Goal: Information Seeking & Learning: Learn about a topic

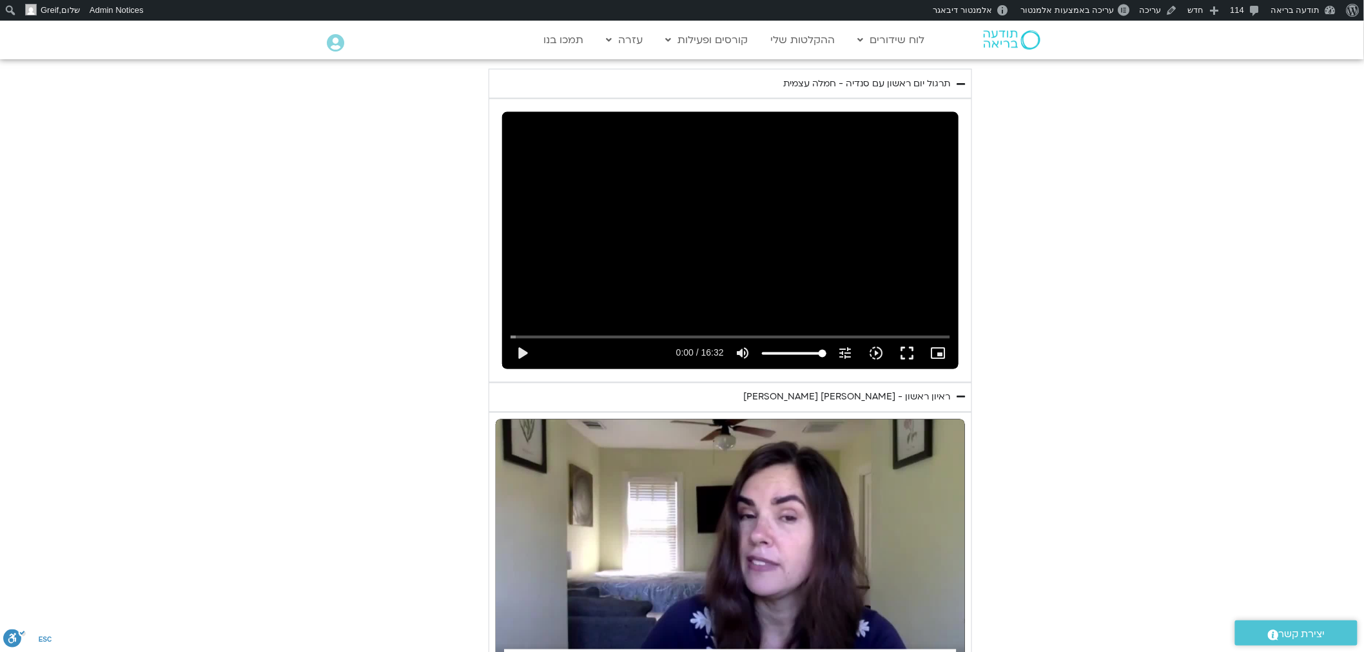
scroll to position [787, 0]
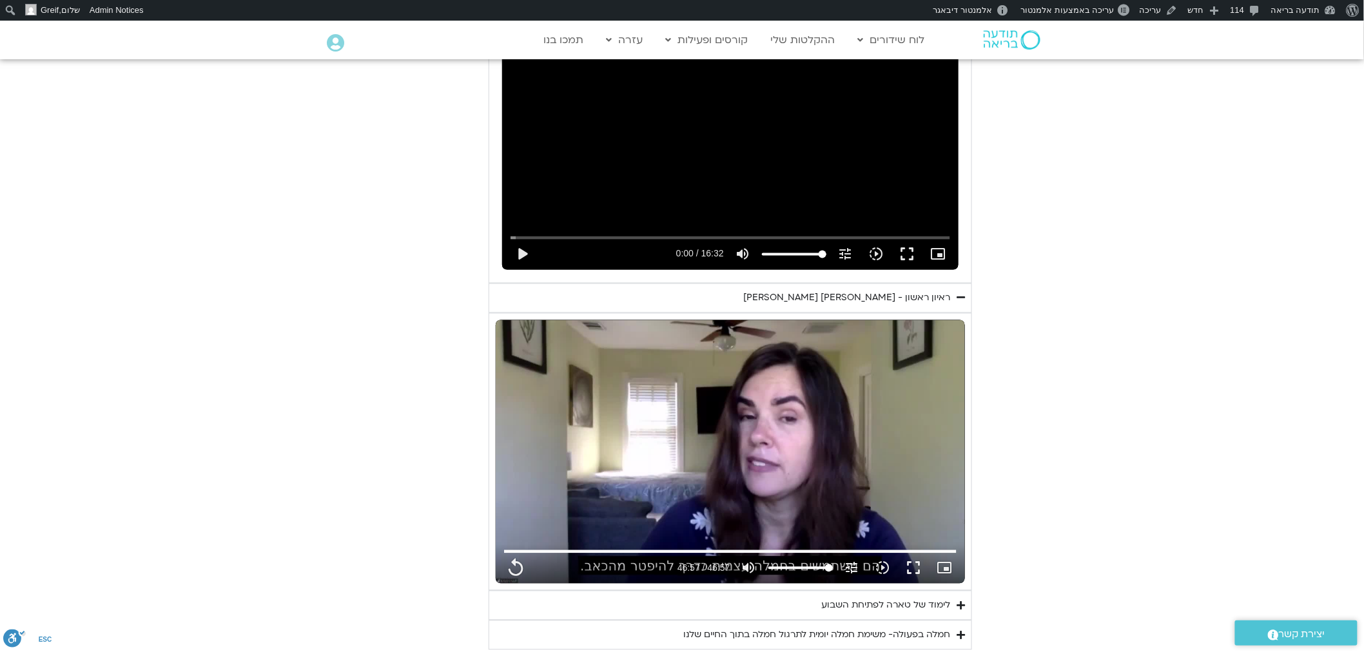
click at [1112, 349] on section "יום ראשון - חמלה עצמית השבוע שלנו מתחיל מהבסיס, תרגול של חמלה עצמית – נוכחת וקש…" at bounding box center [682, 215] width 1364 height 870
click at [902, 305] on div "ראיון ראשון - [PERSON_NAME] [PERSON_NAME]" at bounding box center [846, 298] width 207 height 15
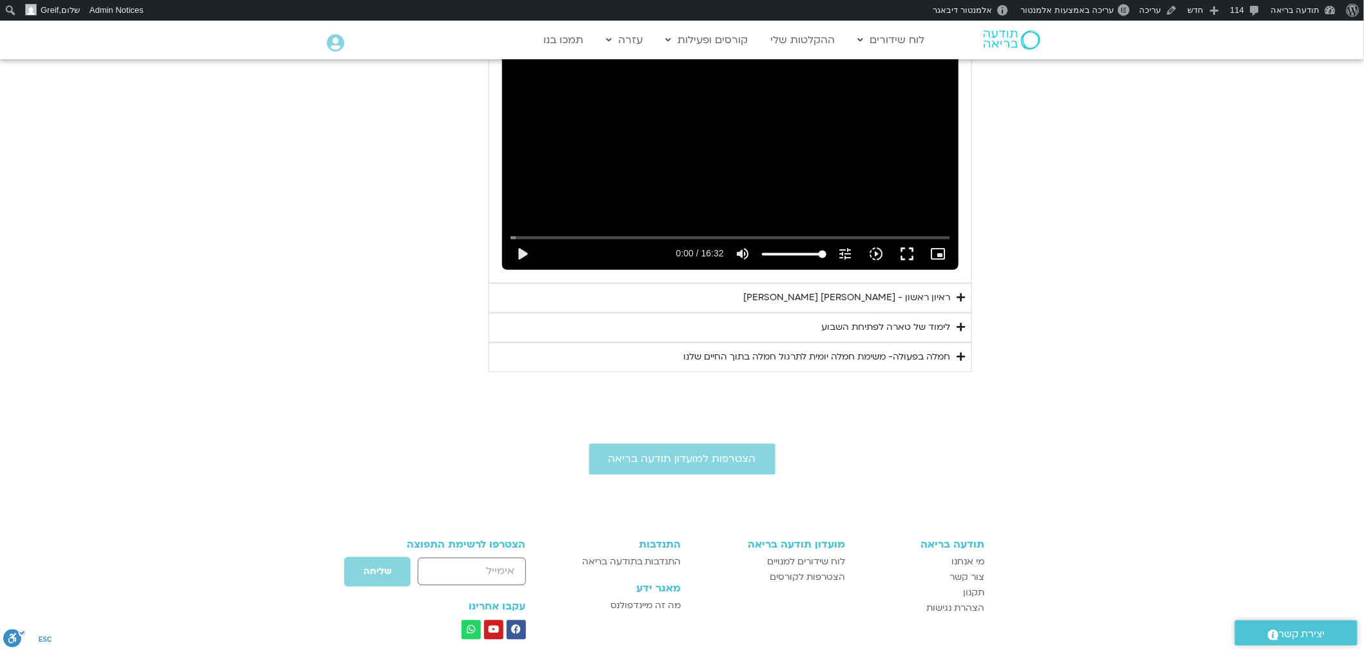
scroll to position [643, 0]
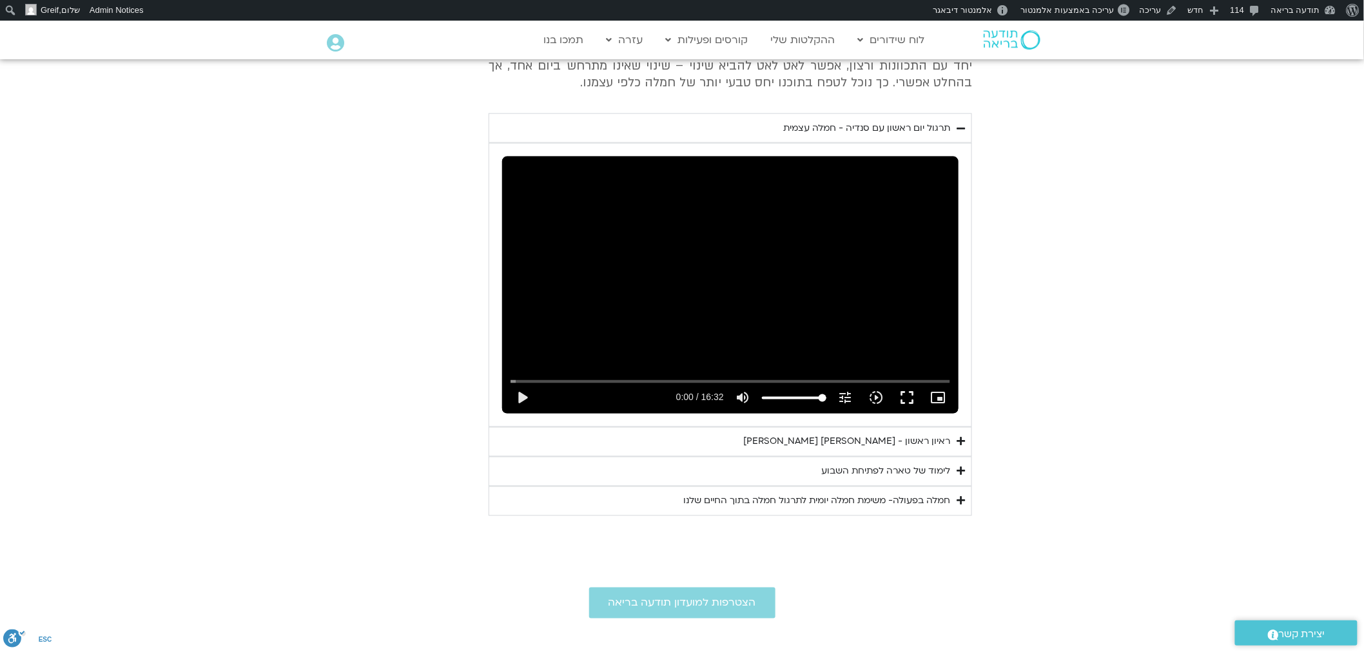
click at [923, 121] on div "תרגול יום ראשון עם סנדיה - חמלה עצמית" at bounding box center [866, 128] width 167 height 15
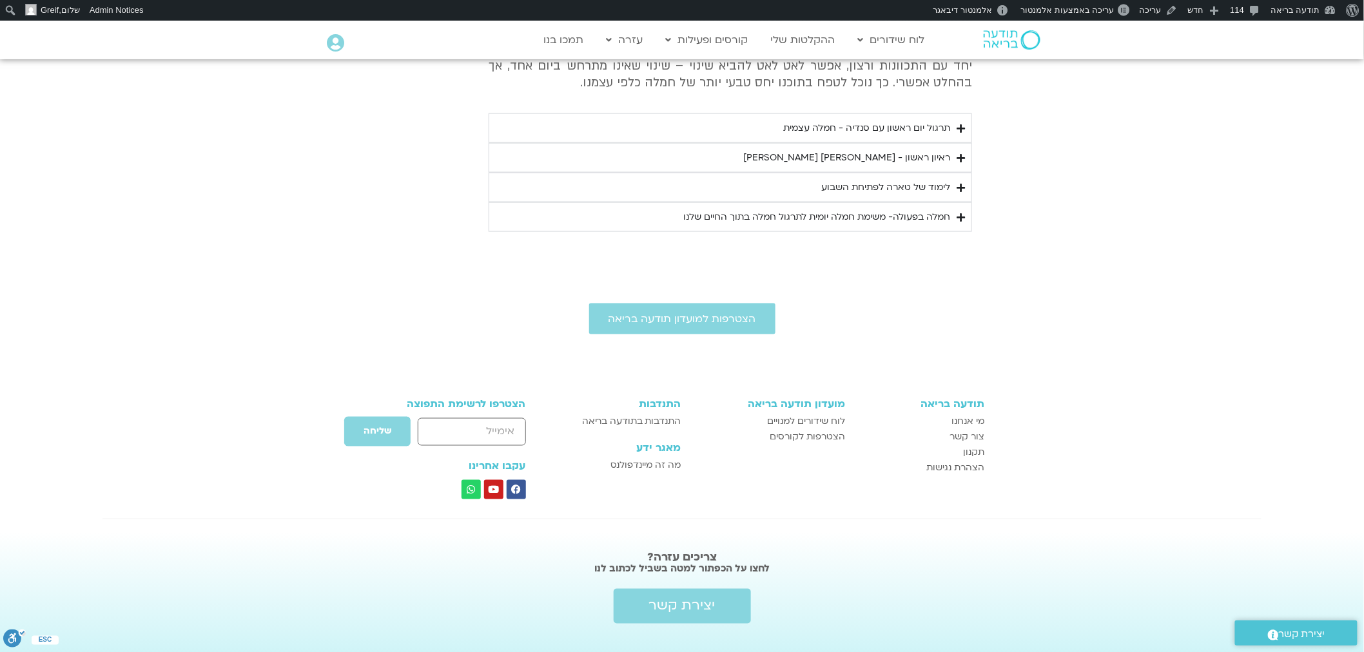
click at [942, 217] on div "חמלה בפעולה- משימת חמלה יומית לתרגול חמלה בתוך החיים שלנו" at bounding box center [816, 216] width 267 height 15
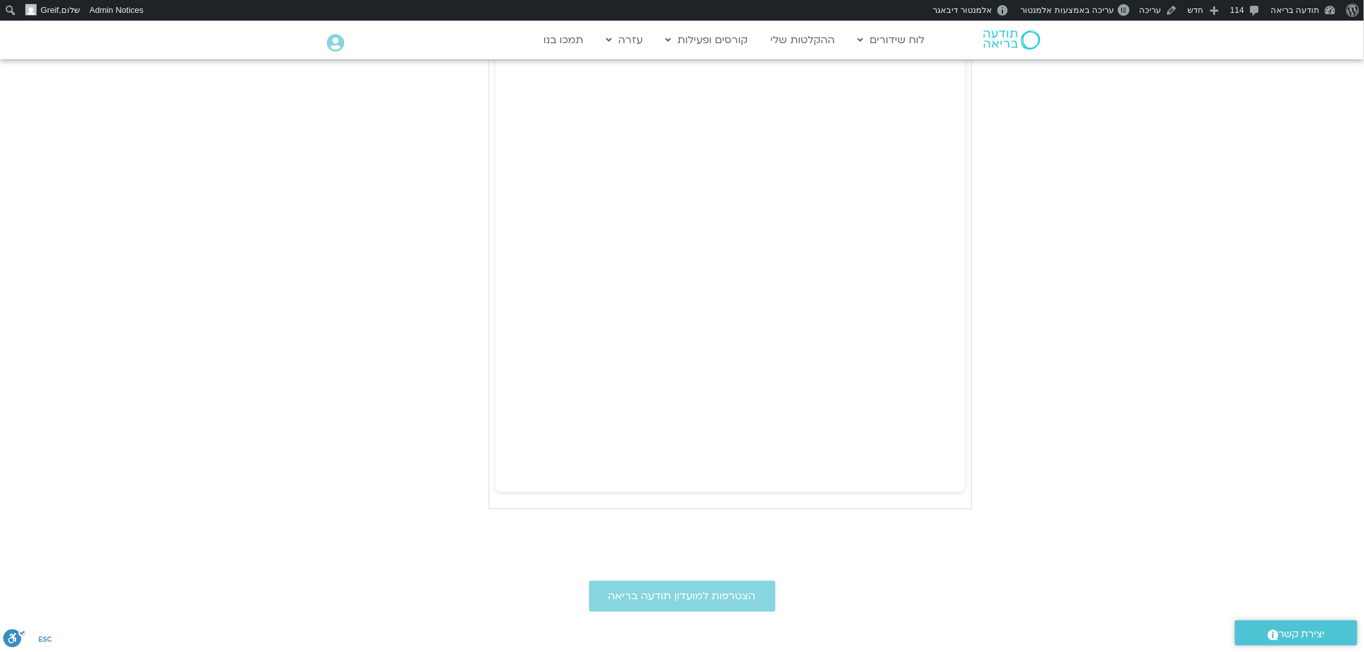
scroll to position [787, 0]
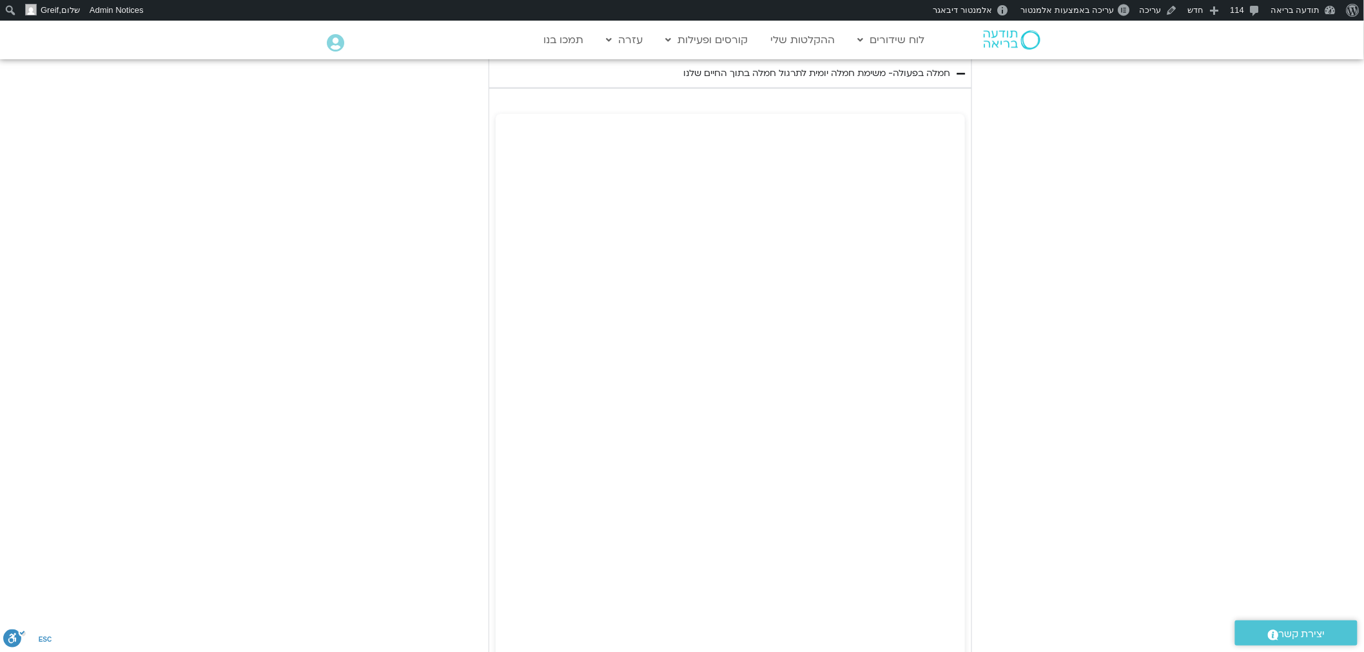
type input "2817.733333"
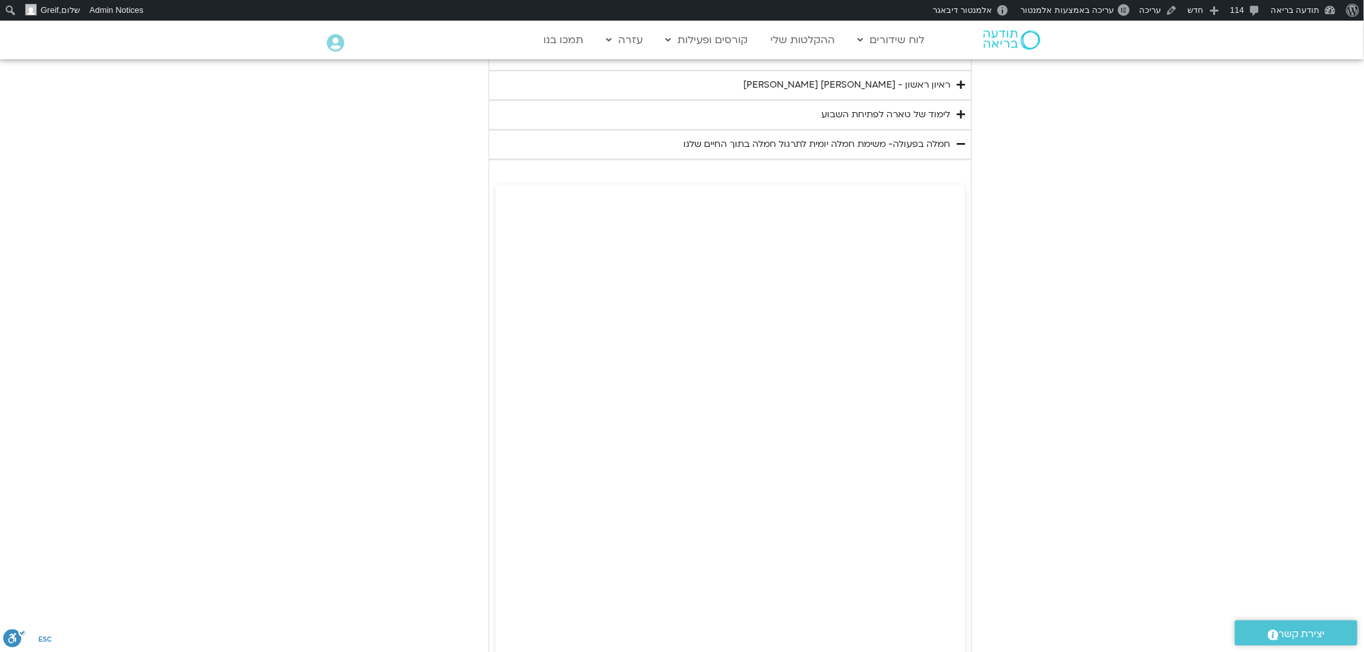
scroll to position [1023, 0]
click at [922, 124] on div "חמלה בפעולה- משימת חמלה יומית לתרגול חמלה בתוך החיים שלנו" at bounding box center [816, 121] width 267 height 15
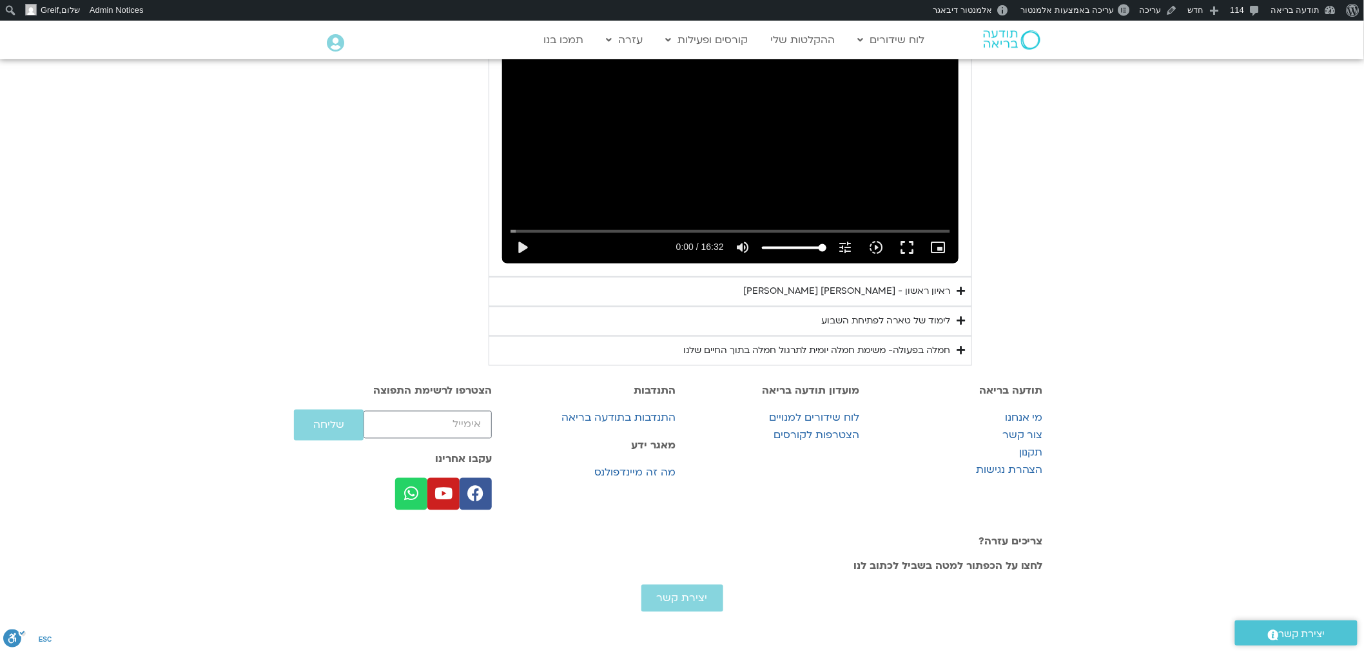
click at [937, 344] on div "חמלה בפעולה- משימת חמלה יומית לתרגול חמלה בתוך החיים שלנו" at bounding box center [816, 351] width 267 height 15
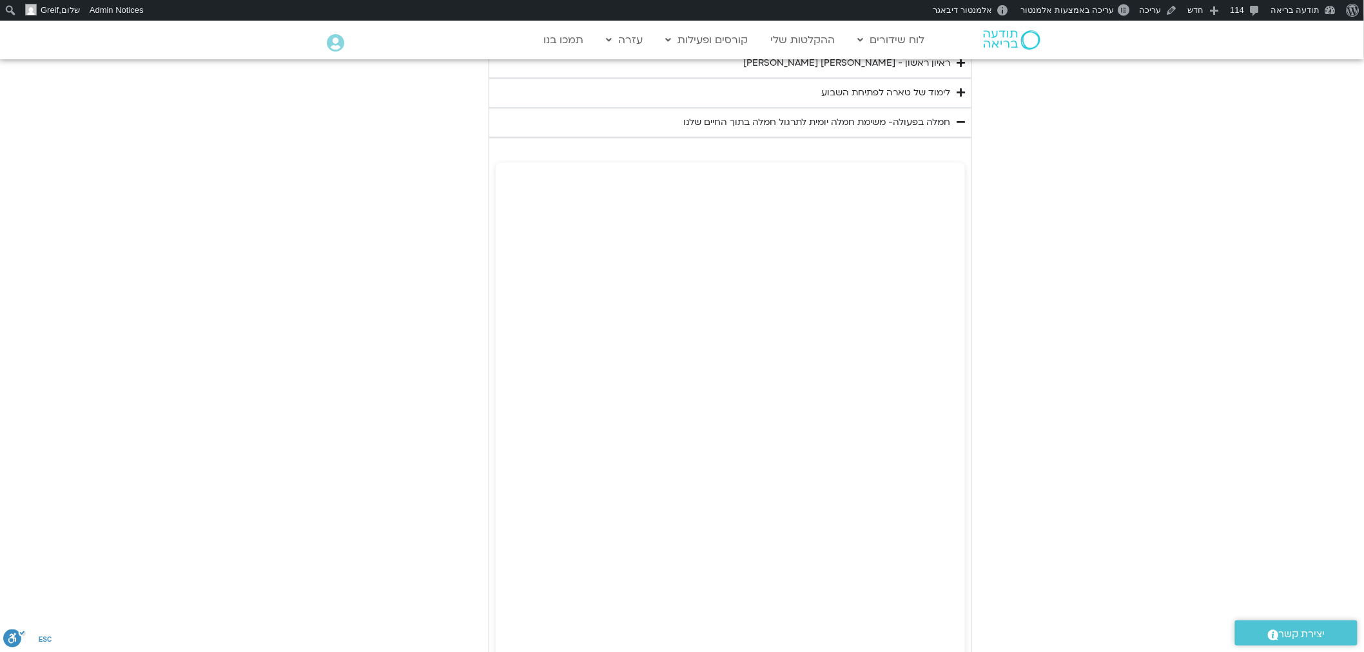
scroll to position [1057, 0]
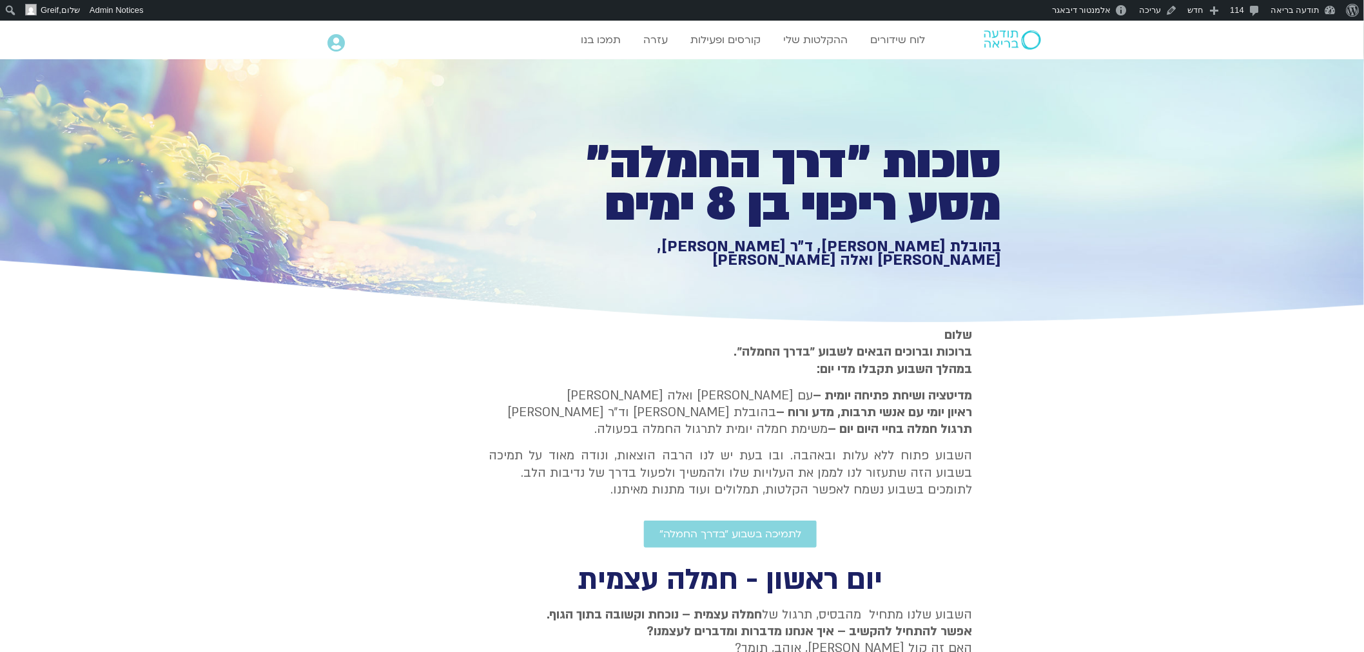
scroll to position [572, 0]
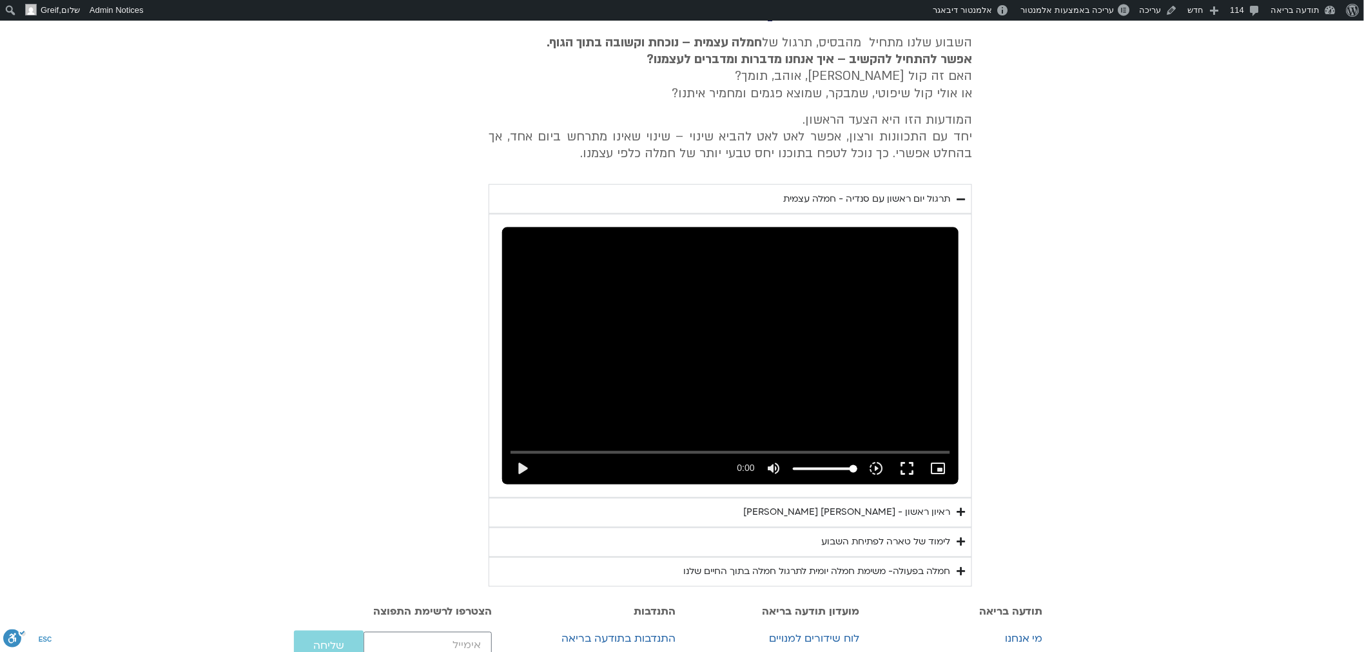
click at [939, 565] on div "חמלה בפעולה- משימת חמלה יומית לתרגול חמלה בתוך החיים שלנו" at bounding box center [816, 572] width 267 height 15
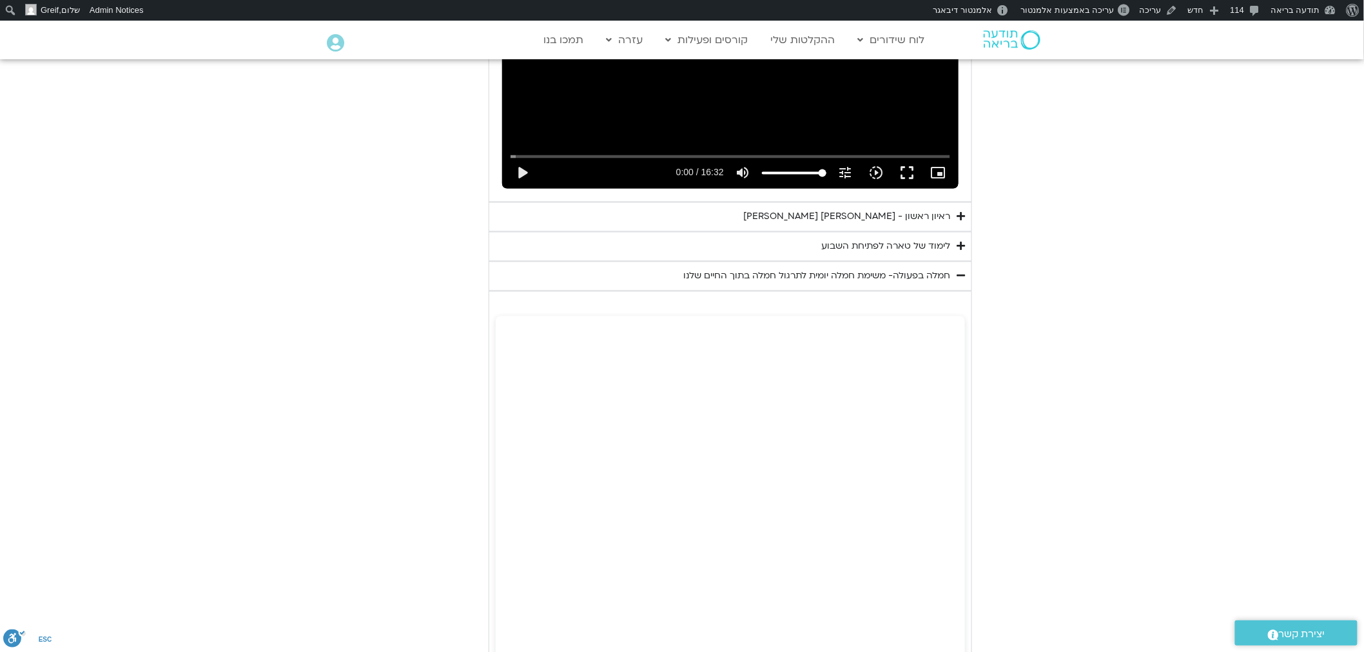
scroll to position [866, 0]
click at [933, 276] on div "חמלה בפעולה- משימת חמלה יומית לתרגול חמלה בתוך החיים שלנו" at bounding box center [816, 278] width 267 height 15
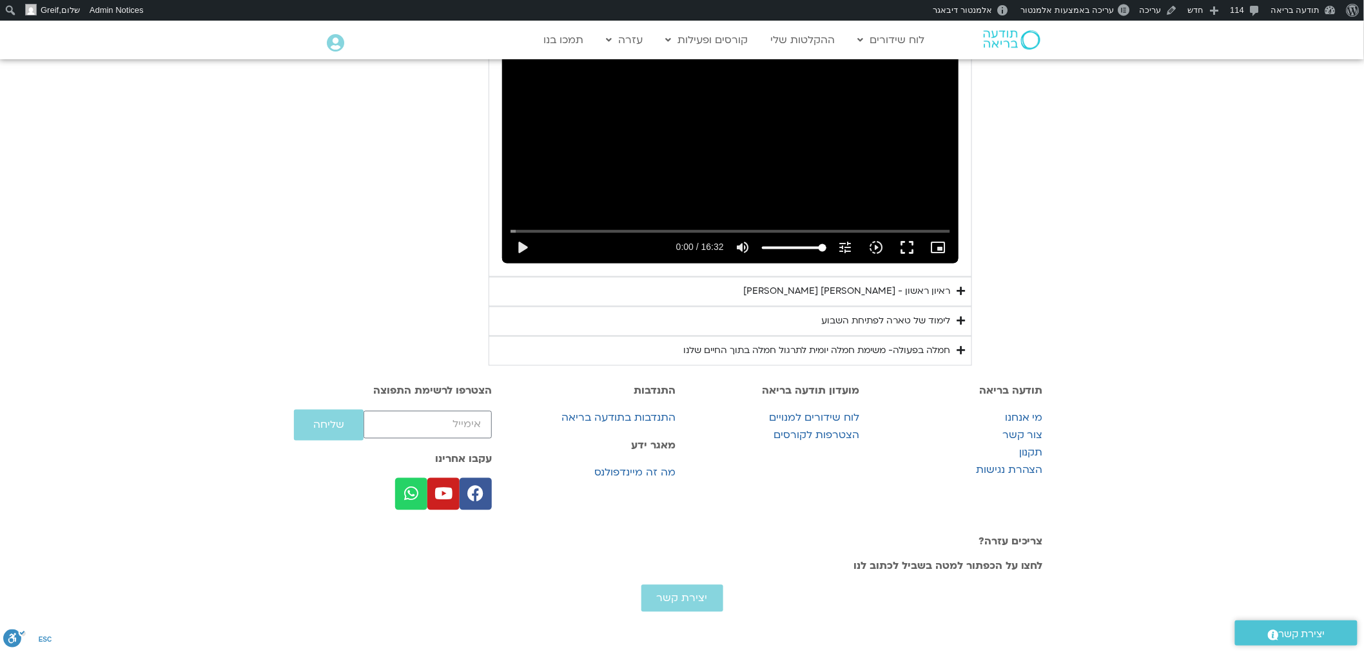
click at [946, 314] on div "לימוד של טארה לפתיחת השבוע" at bounding box center [885, 321] width 129 height 15
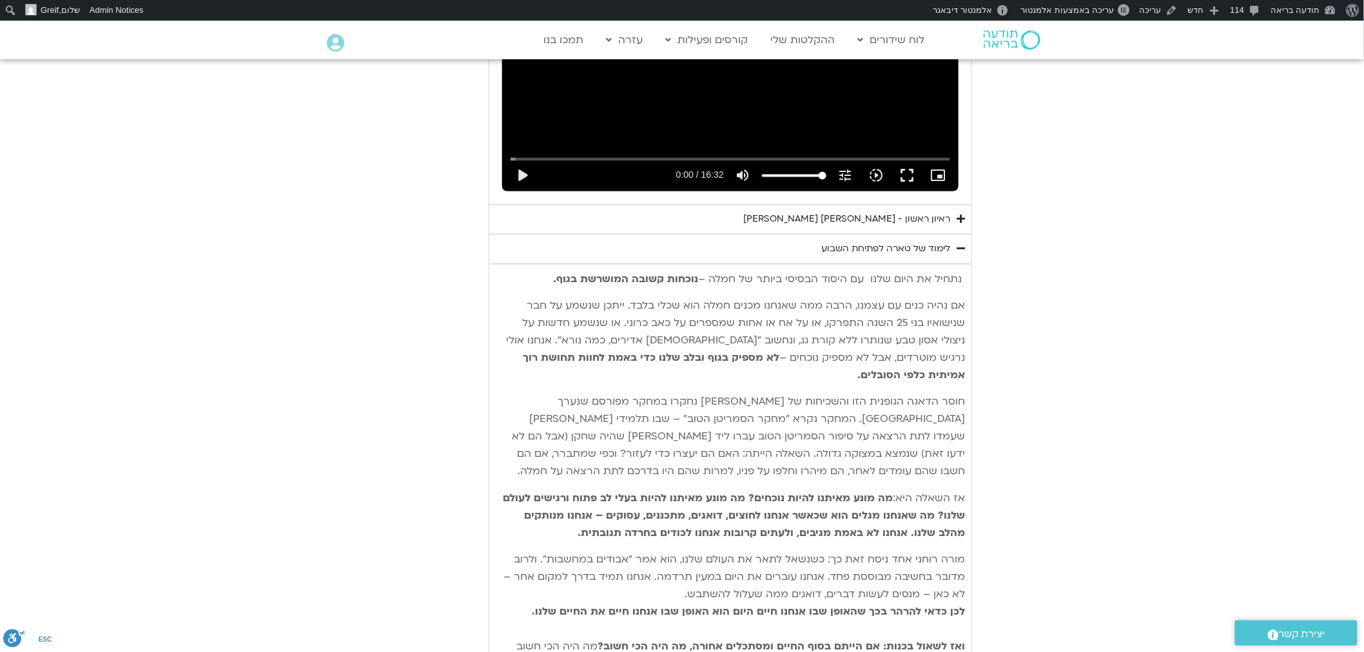
click at [881, 240] on summary "לימוד של טארה לפתיחת השבוע" at bounding box center [730, 250] width 483 height 30
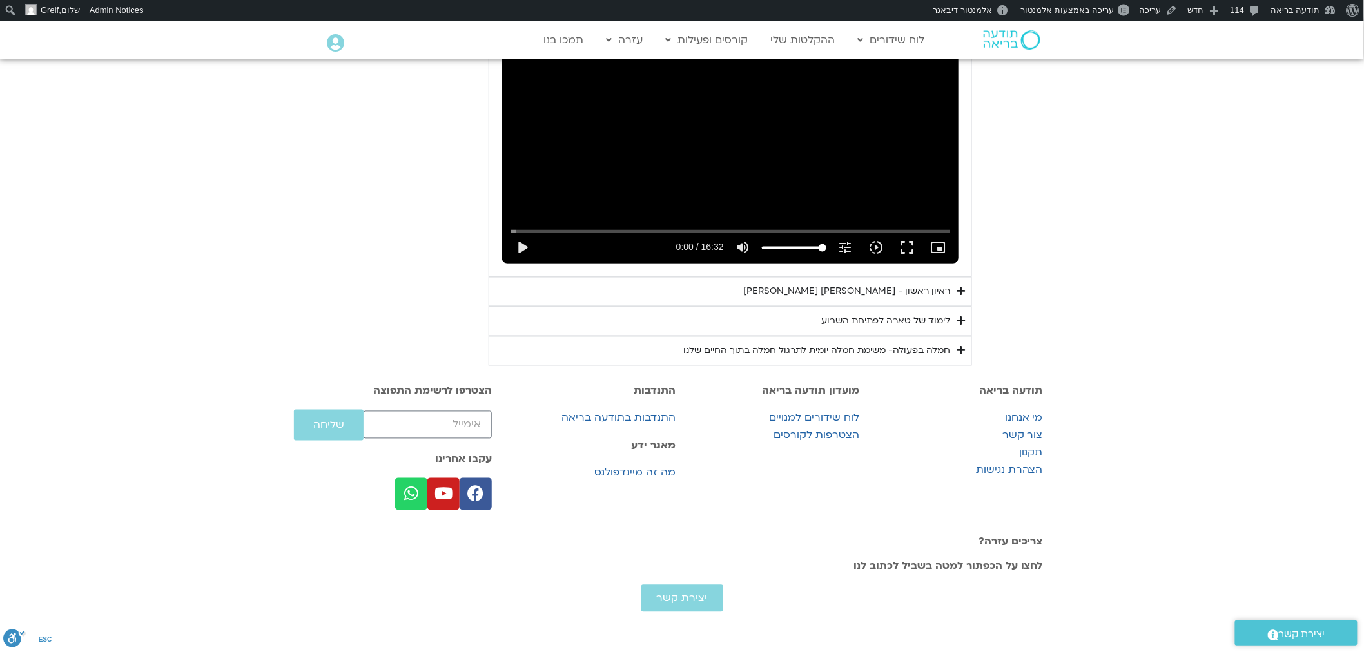
click at [932, 344] on div "חמלה בפעולה- משימת חמלה יומית לתרגול חמלה בתוך החיים שלנו" at bounding box center [816, 351] width 267 height 15
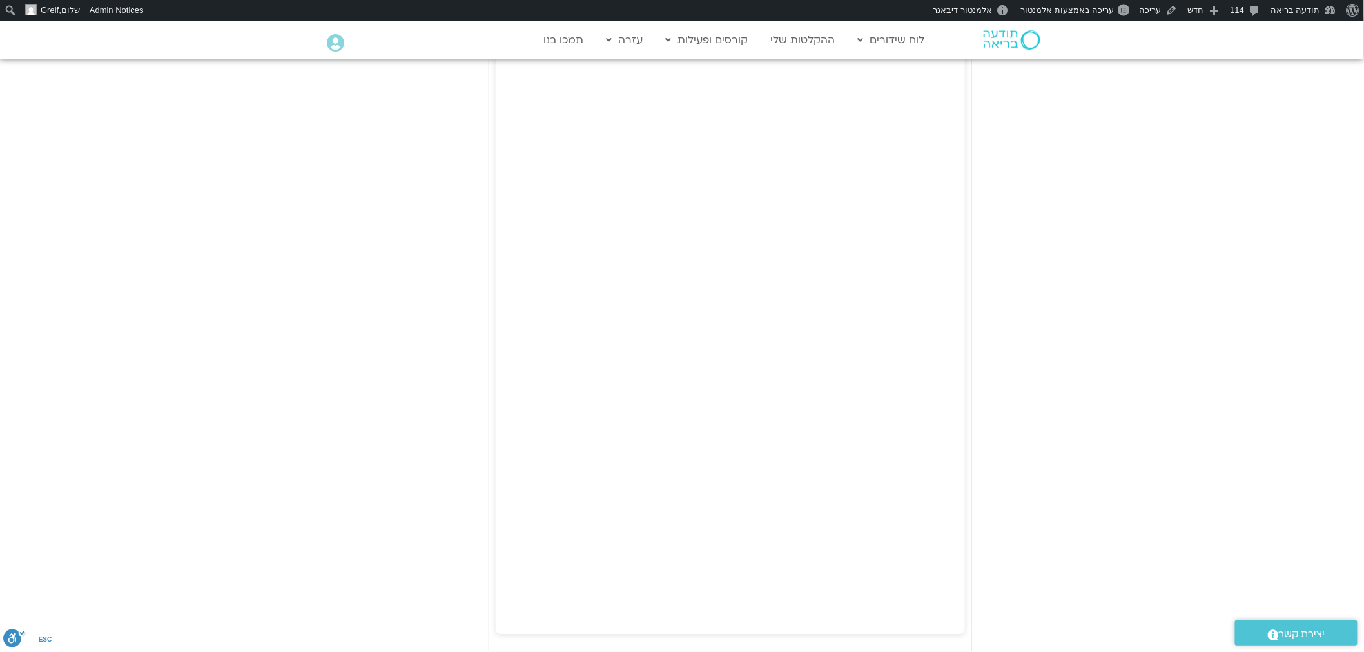
scroll to position [1296, 0]
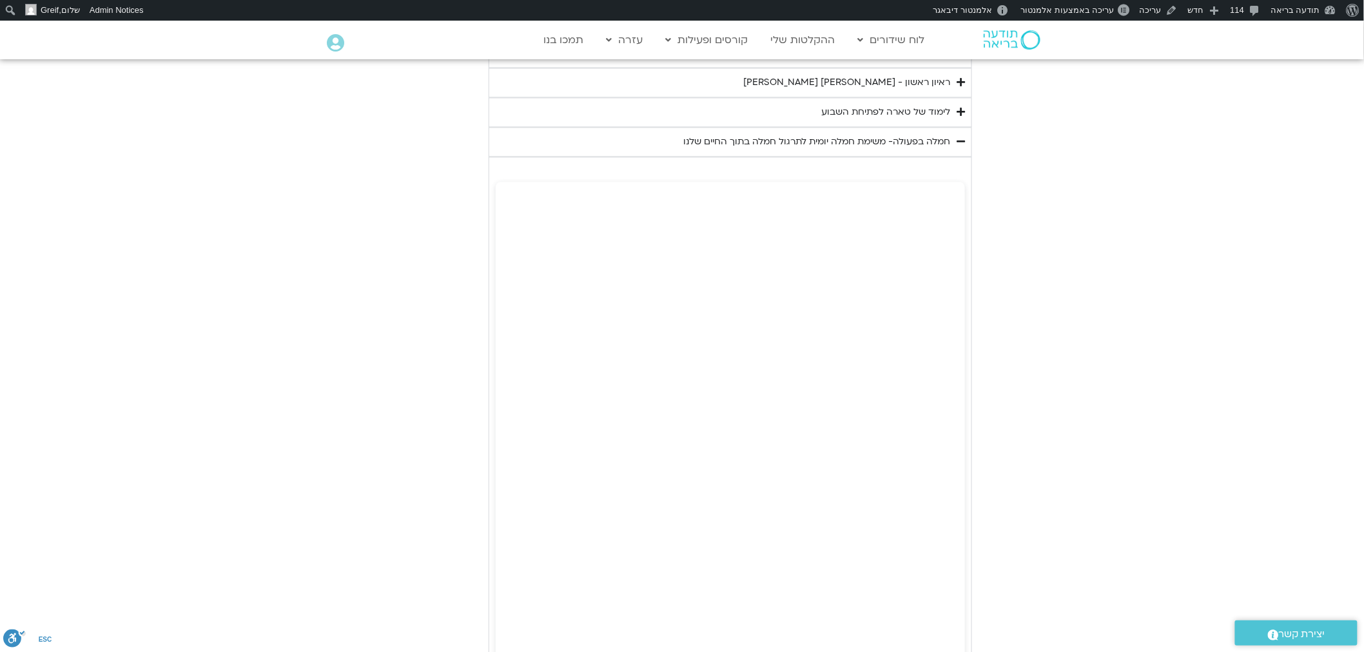
scroll to position [866, 0]
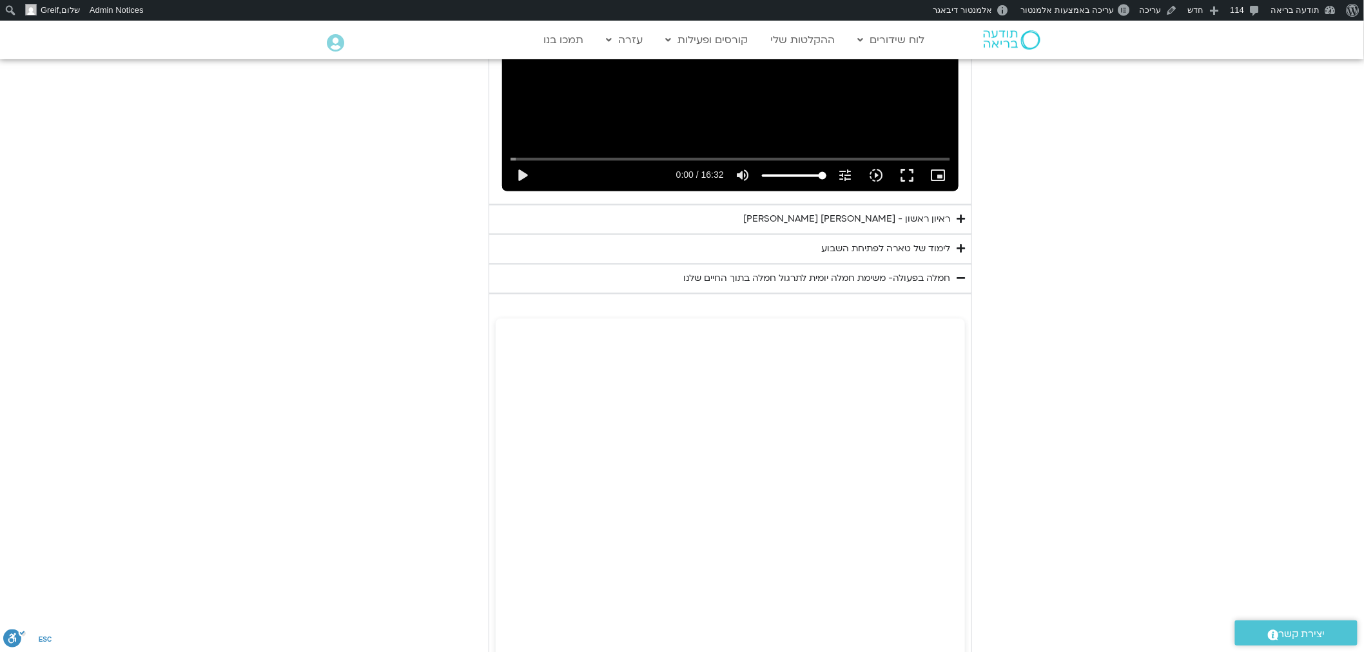
click at [958, 278] on icon "Accordion. Open links with Enter or Space, close with Escape, and navigate with…" at bounding box center [961, 279] width 8 height 10
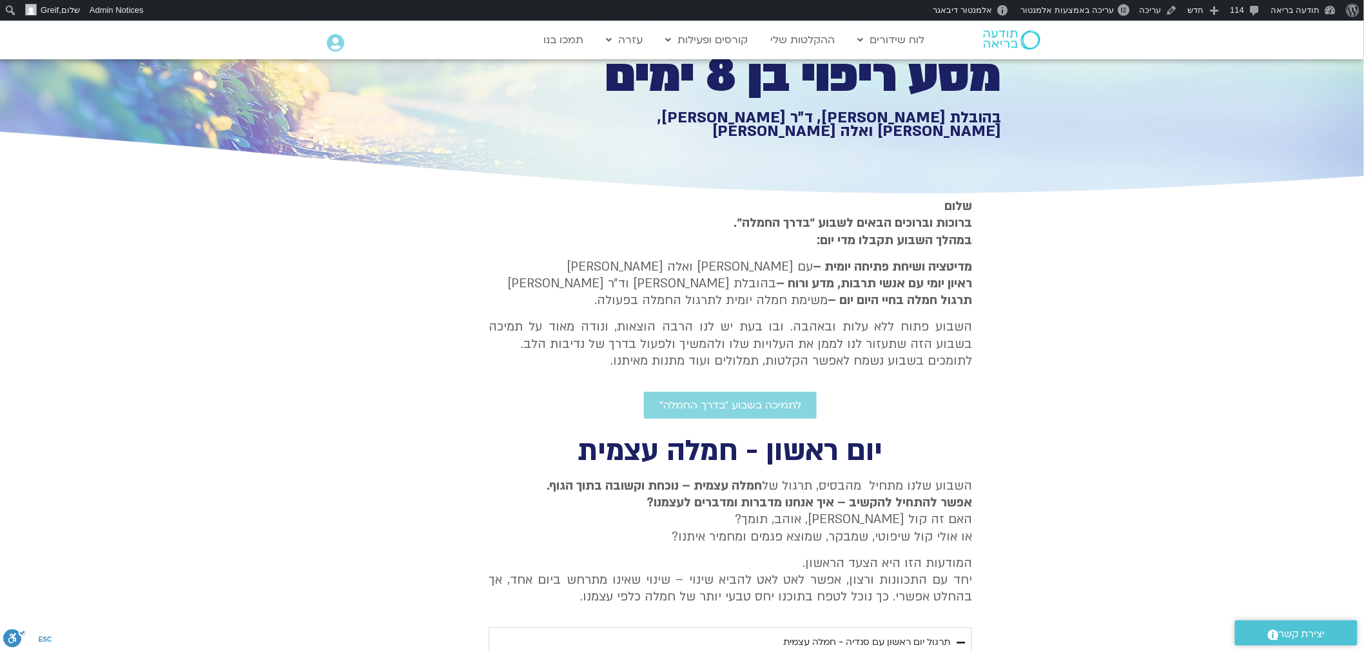
scroll to position [6, 0]
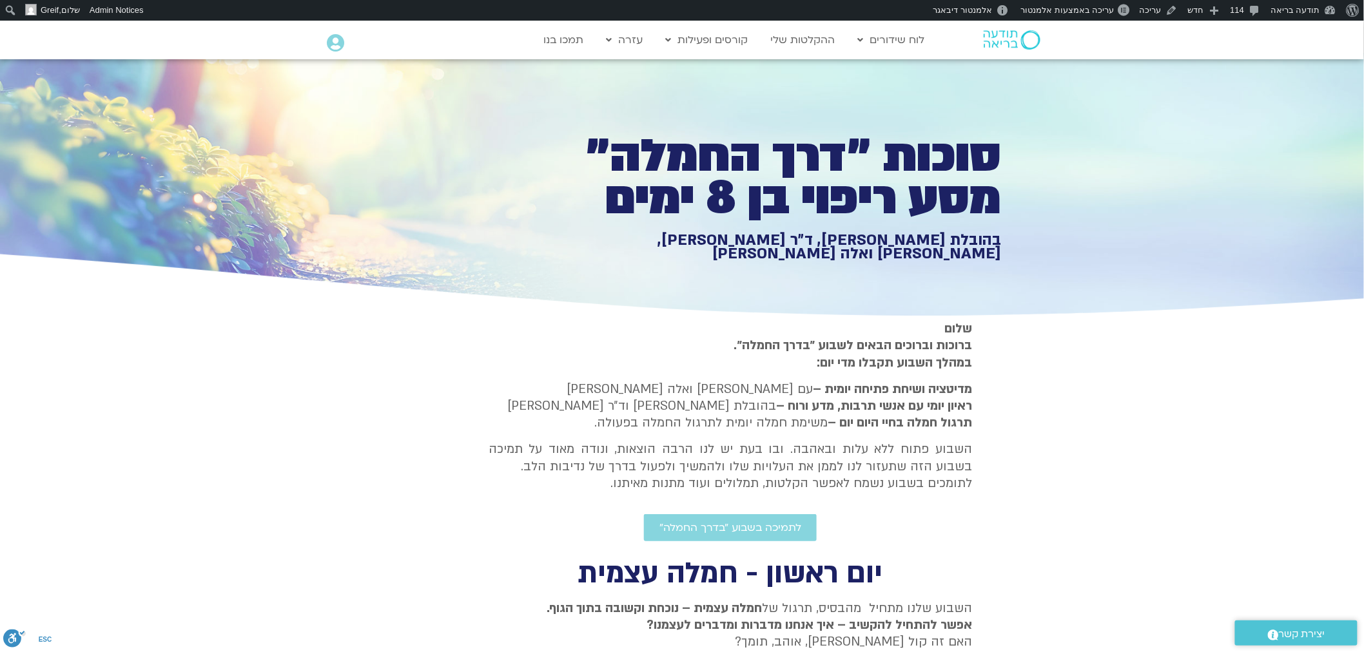
drag, startPoint x: 1020, startPoint y: 141, endPoint x: 1042, endPoint y: 275, distance: 135.7
click at [1042, 275] on section "סוכות ״דרך החמלה״ מסע ריפוי בן 8 ימים בהובלת טארה בראך, ד״ר סטי אל-בר, סנדיה בר…" at bounding box center [682, 187] width 1364 height 268
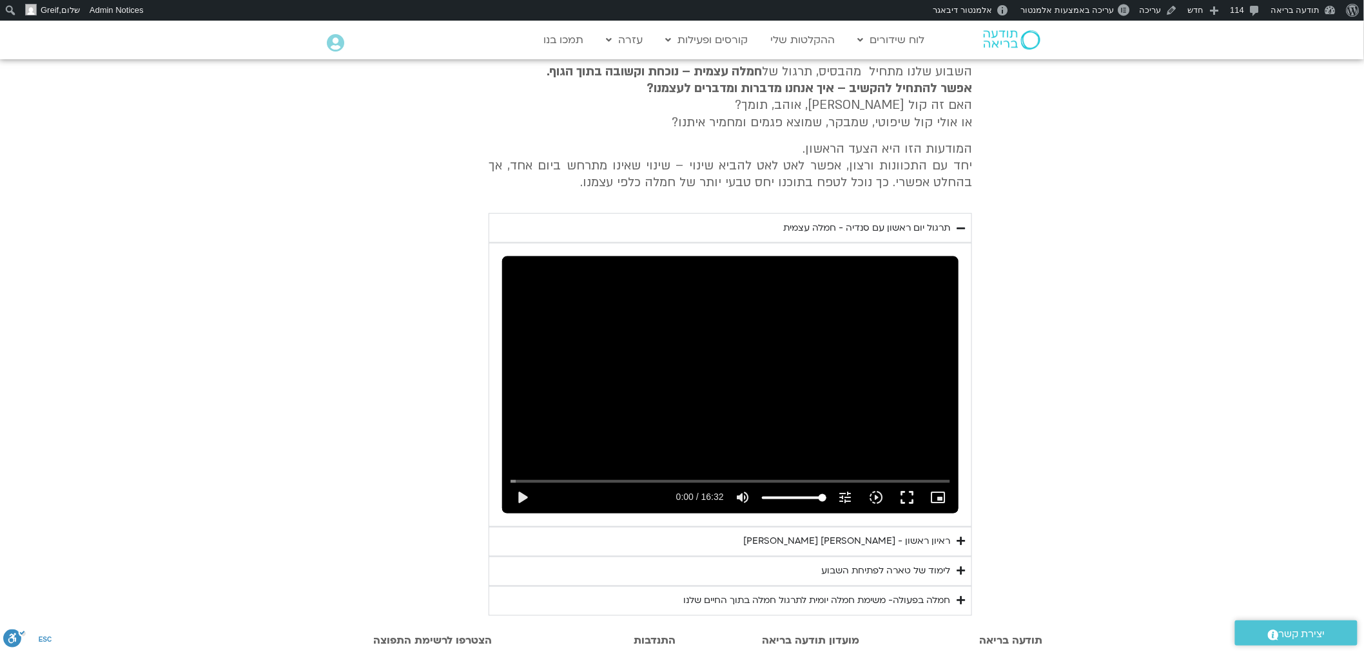
scroll to position [355, 0]
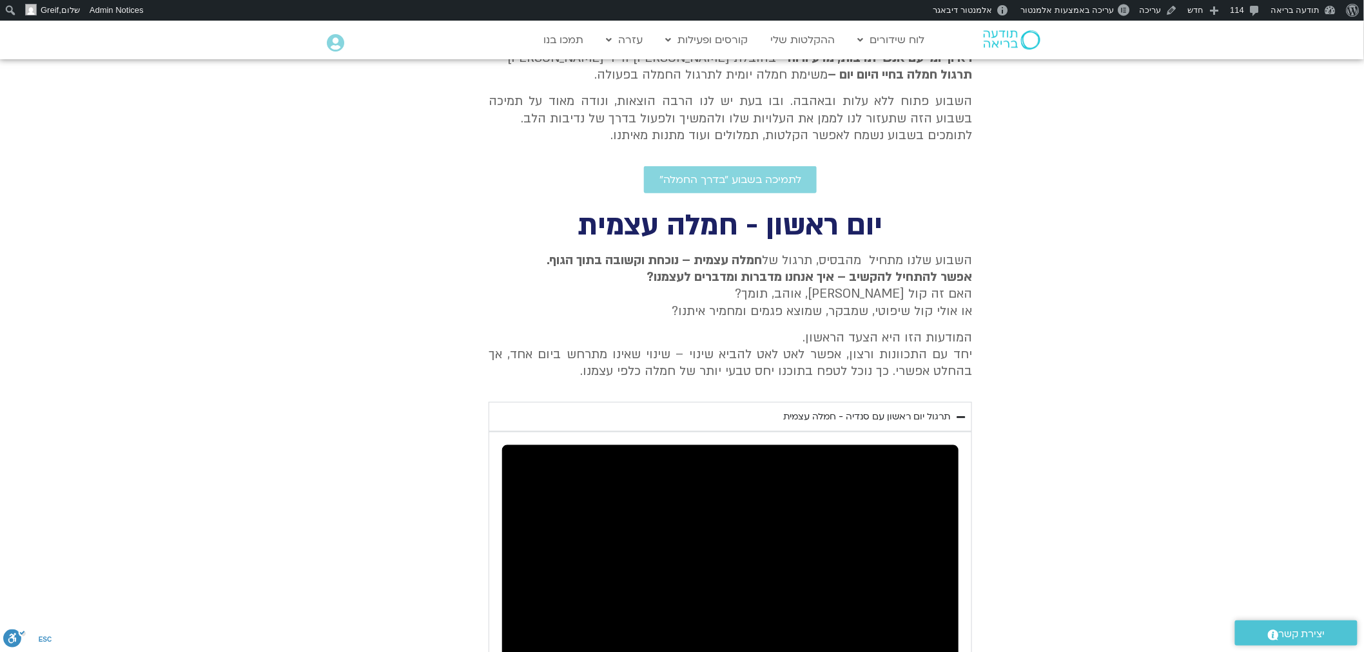
click at [895, 414] on div "תרגול יום ראשון עם סנדיה - חמלה עצמית" at bounding box center [866, 416] width 167 height 15
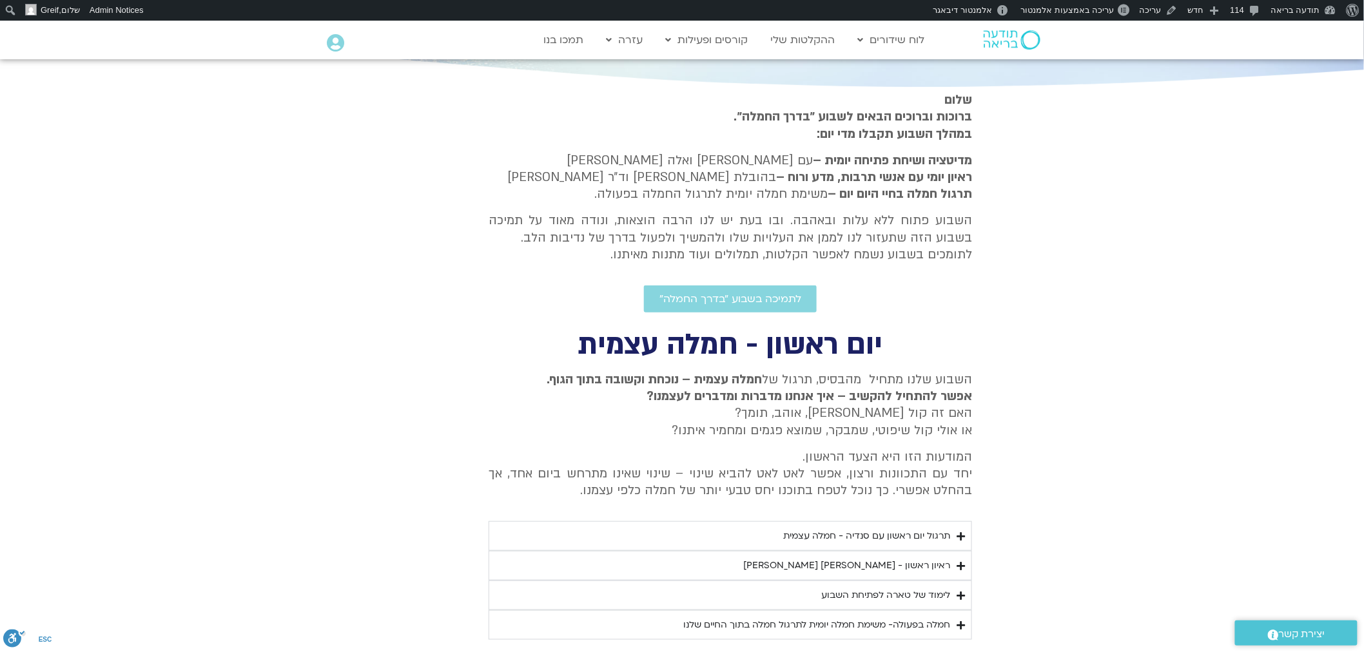
scroll to position [286, 0]
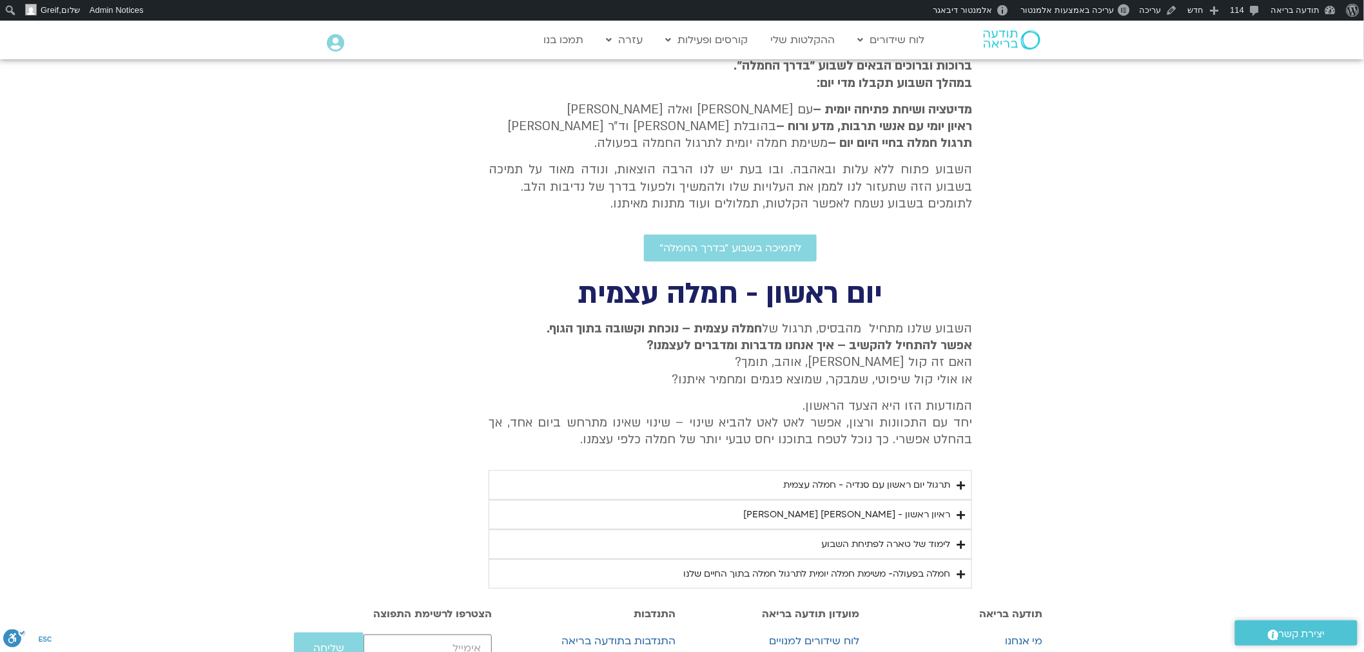
drag, startPoint x: 1023, startPoint y: 252, endPoint x: 1033, endPoint y: 251, distance: 9.7
click at [1023, 253] on section "שלום ברוכות וברוכים הבאים לשבוע ״בדרך החמלה״. במהלך השבוע תקבלו מדי יום: מדיטצי…" at bounding box center [682, 151] width 1364 height 221
drag, startPoint x: 1051, startPoint y: 245, endPoint x: 1059, endPoint y: 244, distance: 8.5
click at [1053, 241] on section "שלום ברוכות וברוכים הבאים לשבוע ״בדרך החמלה״. במהלך השבוע תקבלו מדי יום: מדיטצי…" at bounding box center [682, 151] width 1364 height 221
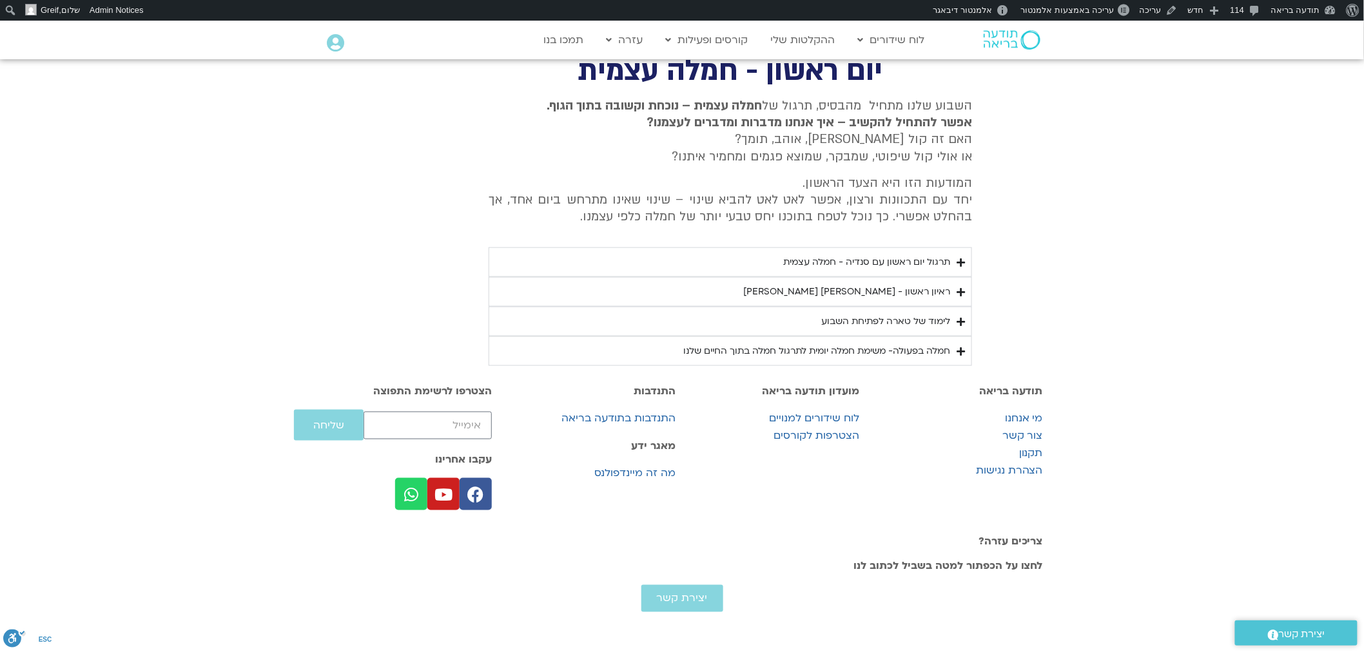
scroll to position [0, 0]
